Goal: Task Accomplishment & Management: Manage account settings

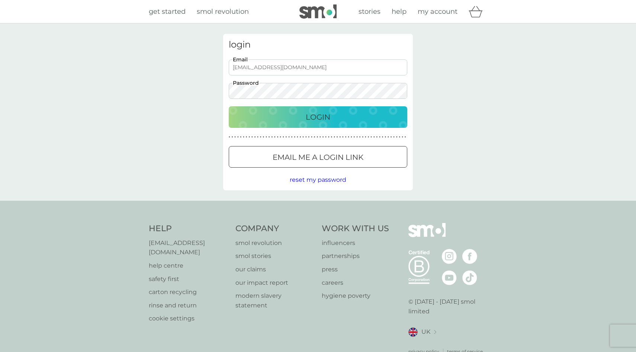
click at [270, 106] on div "login [EMAIL_ADDRESS][DOMAIN_NAME] Email Password Login ● ● ● ● ● ● ● ● ● ● ● ●…" at bounding box center [318, 112] width 190 height 157
click at [270, 119] on div "Login" at bounding box center [318, 117] width 164 height 12
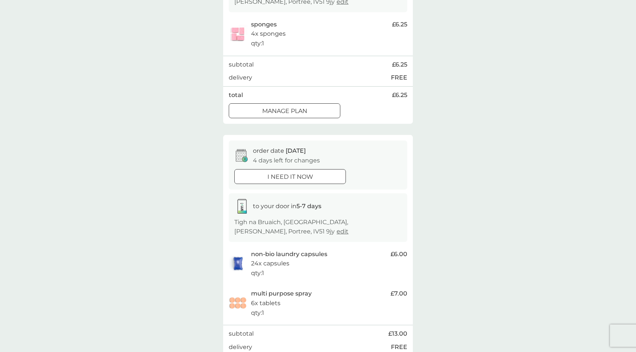
scroll to position [163, 0]
